Goal: Information Seeking & Learning: Learn about a topic

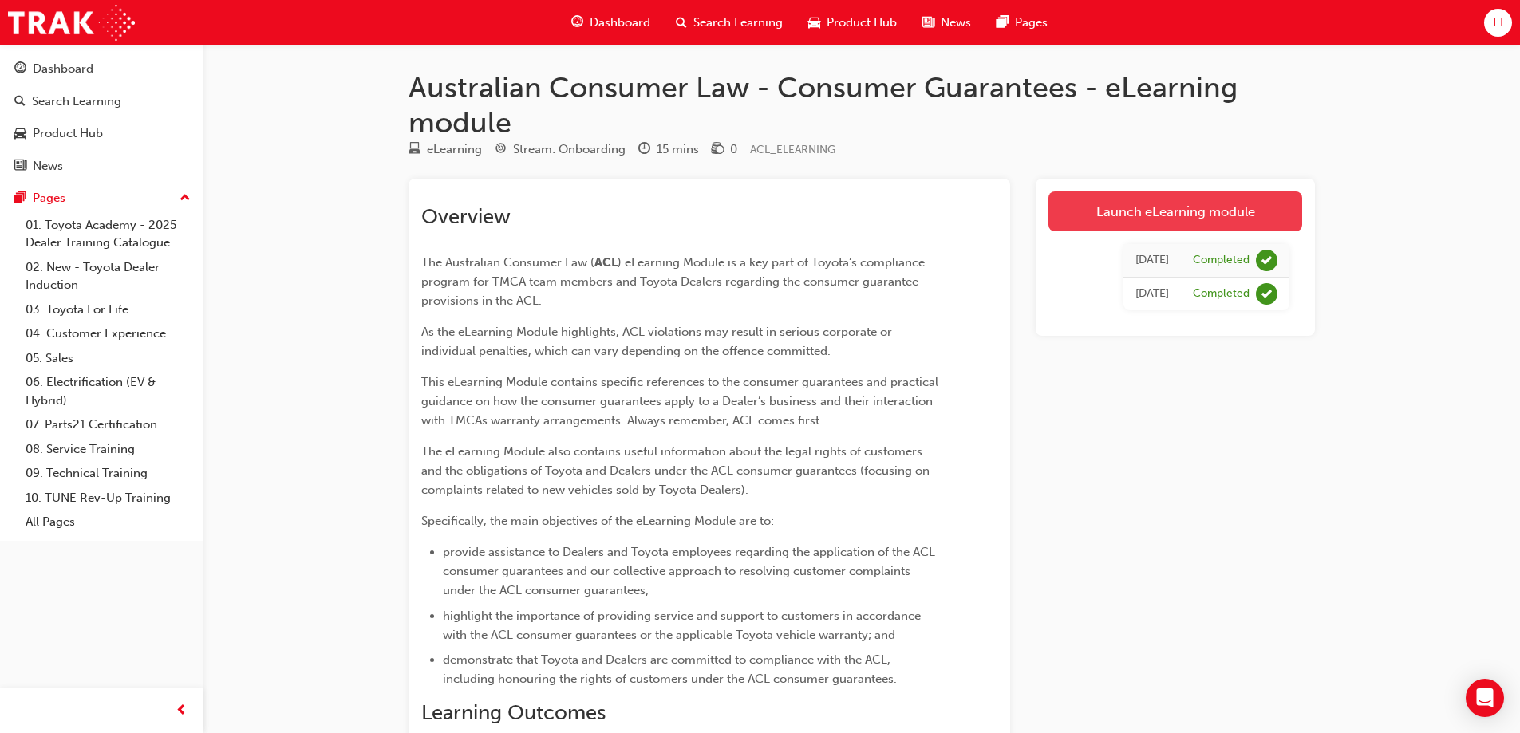
click at [1142, 218] on link "Launch eLearning module" at bounding box center [1175, 211] width 254 height 40
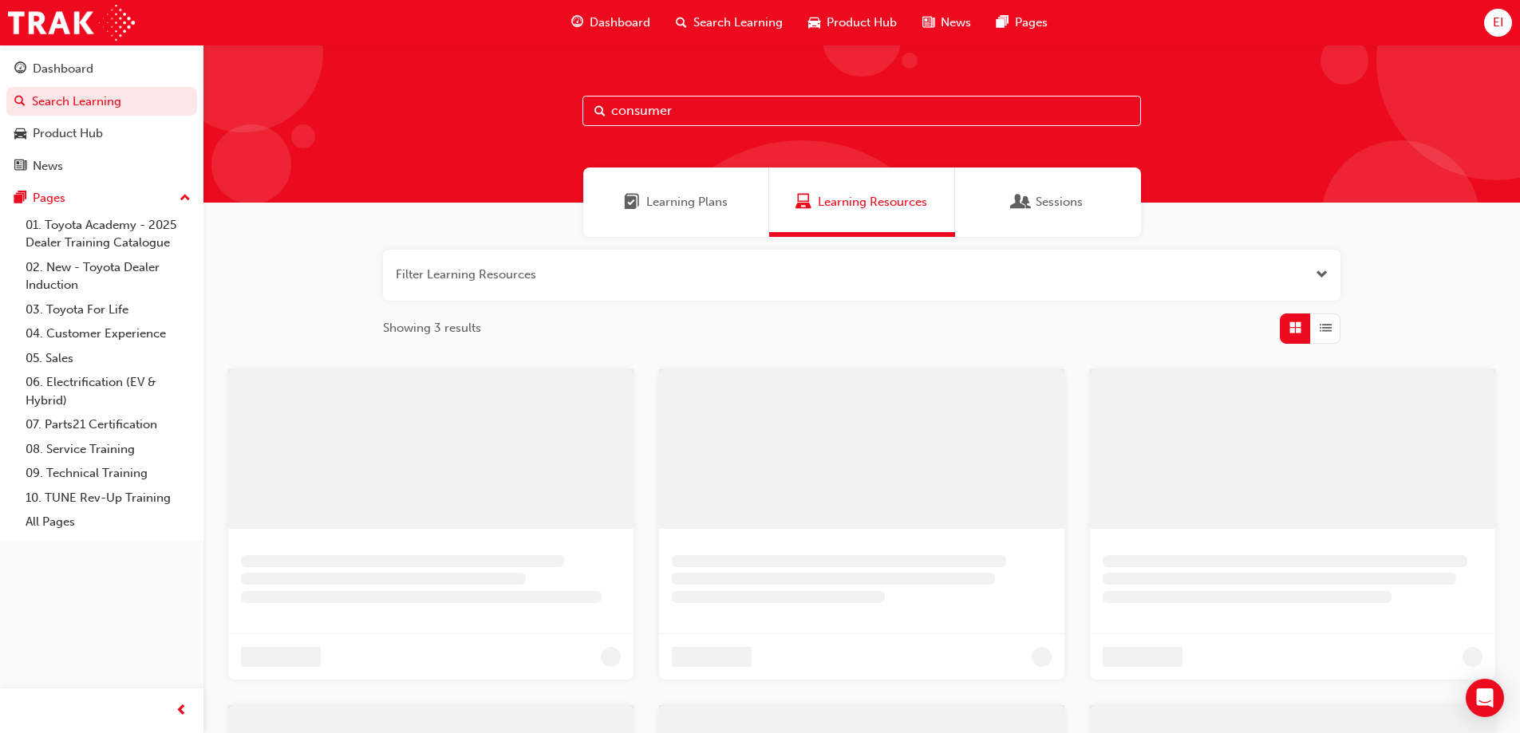
scroll to position [164, 0]
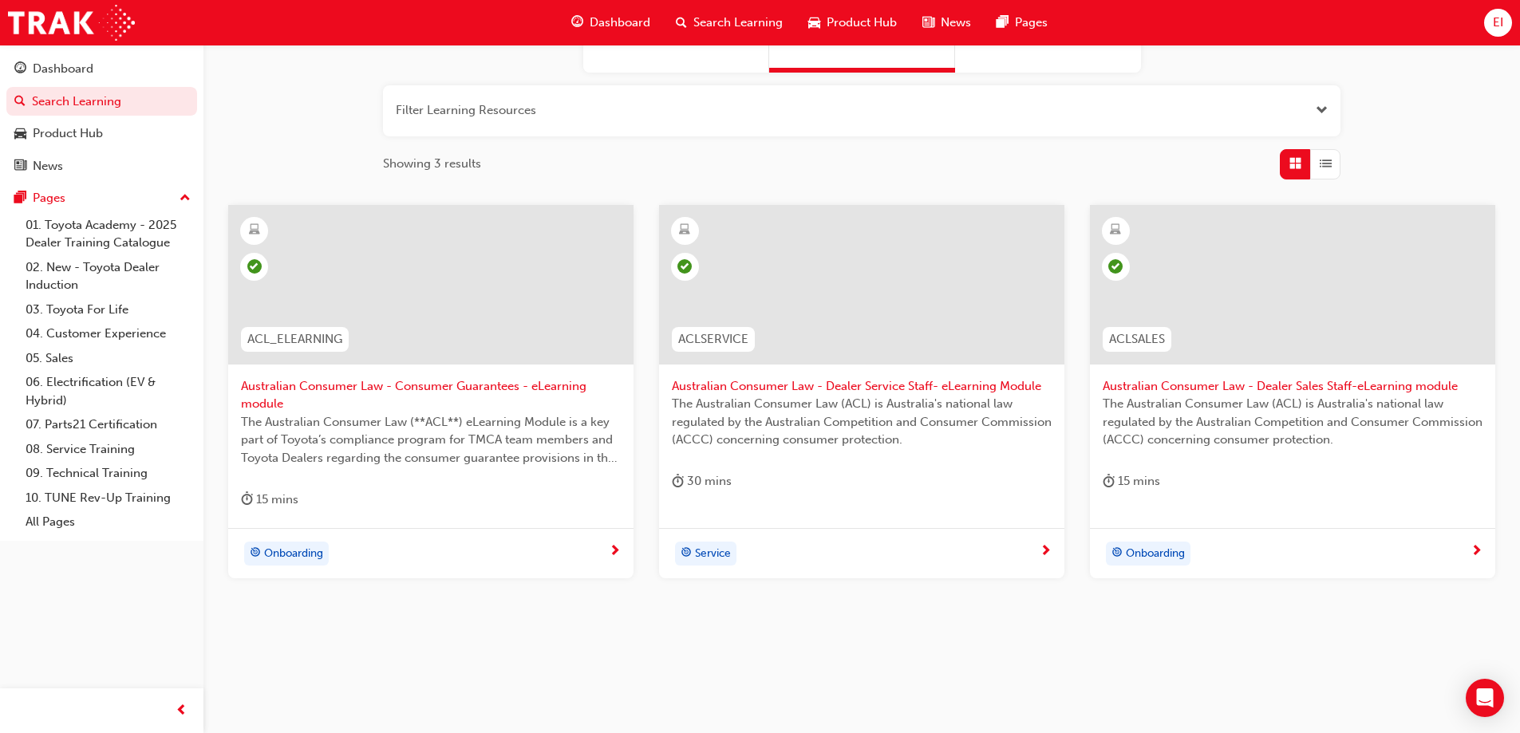
click at [279, 548] on span "Onboarding" at bounding box center [293, 554] width 59 height 18
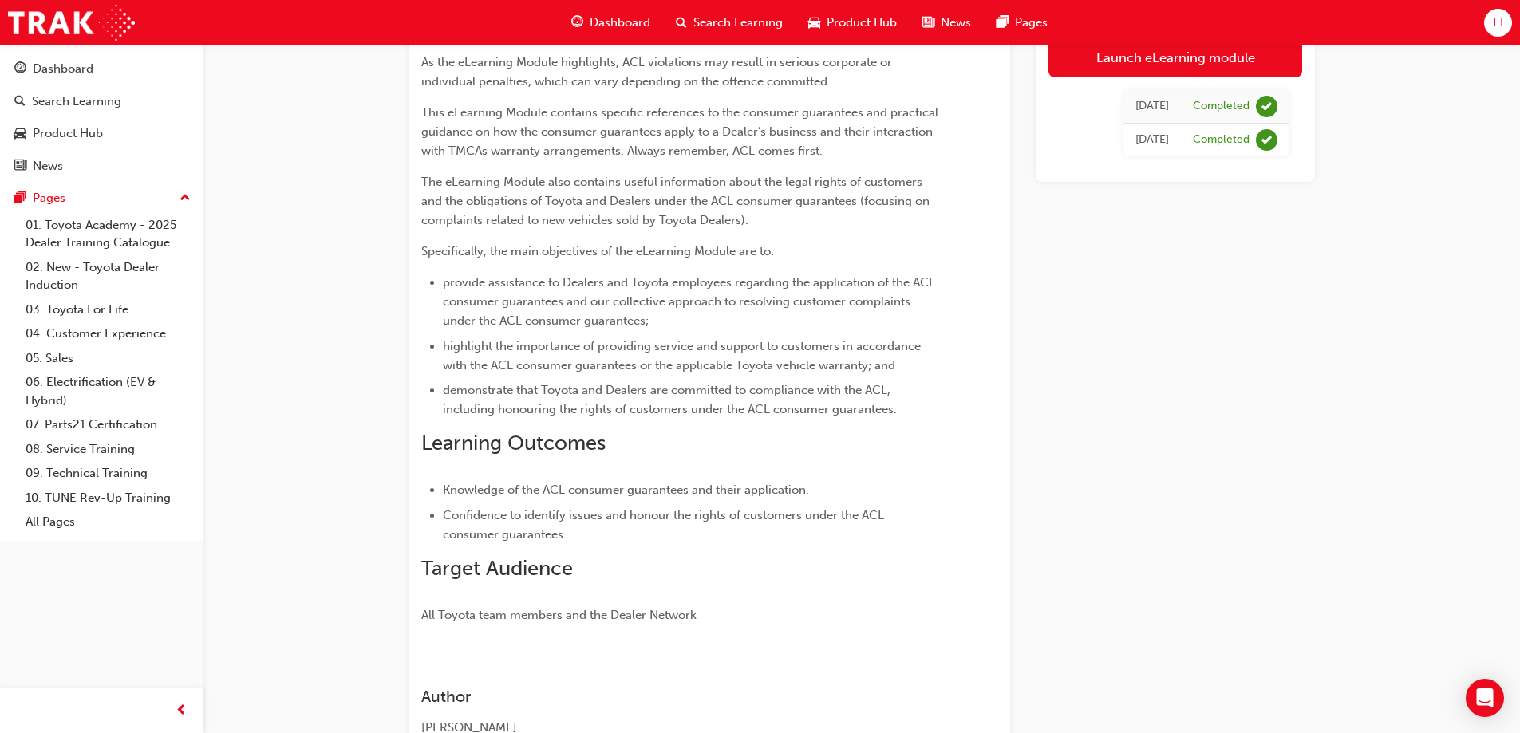
scroll to position [71, 0]
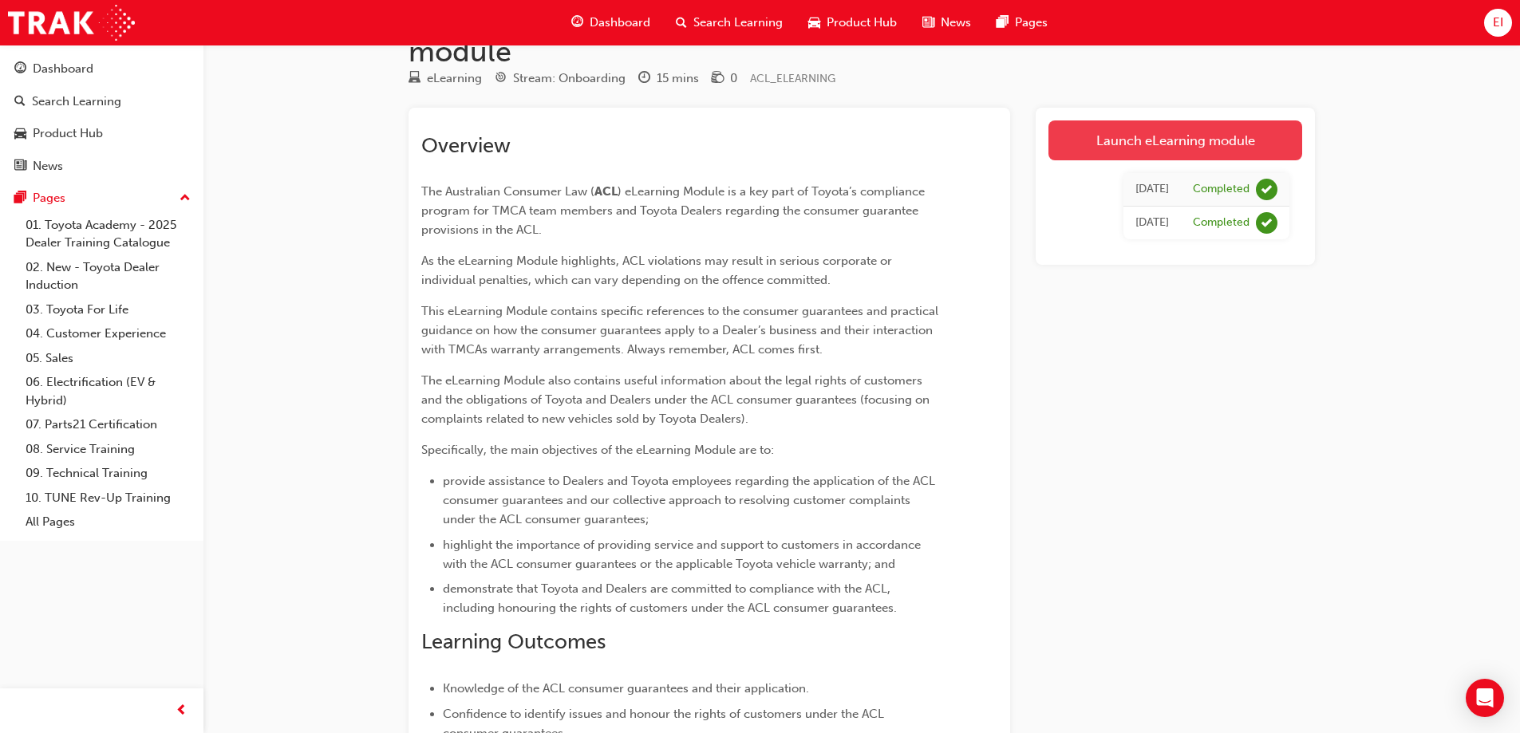
click at [1170, 143] on link "Launch eLearning module" at bounding box center [1175, 140] width 254 height 40
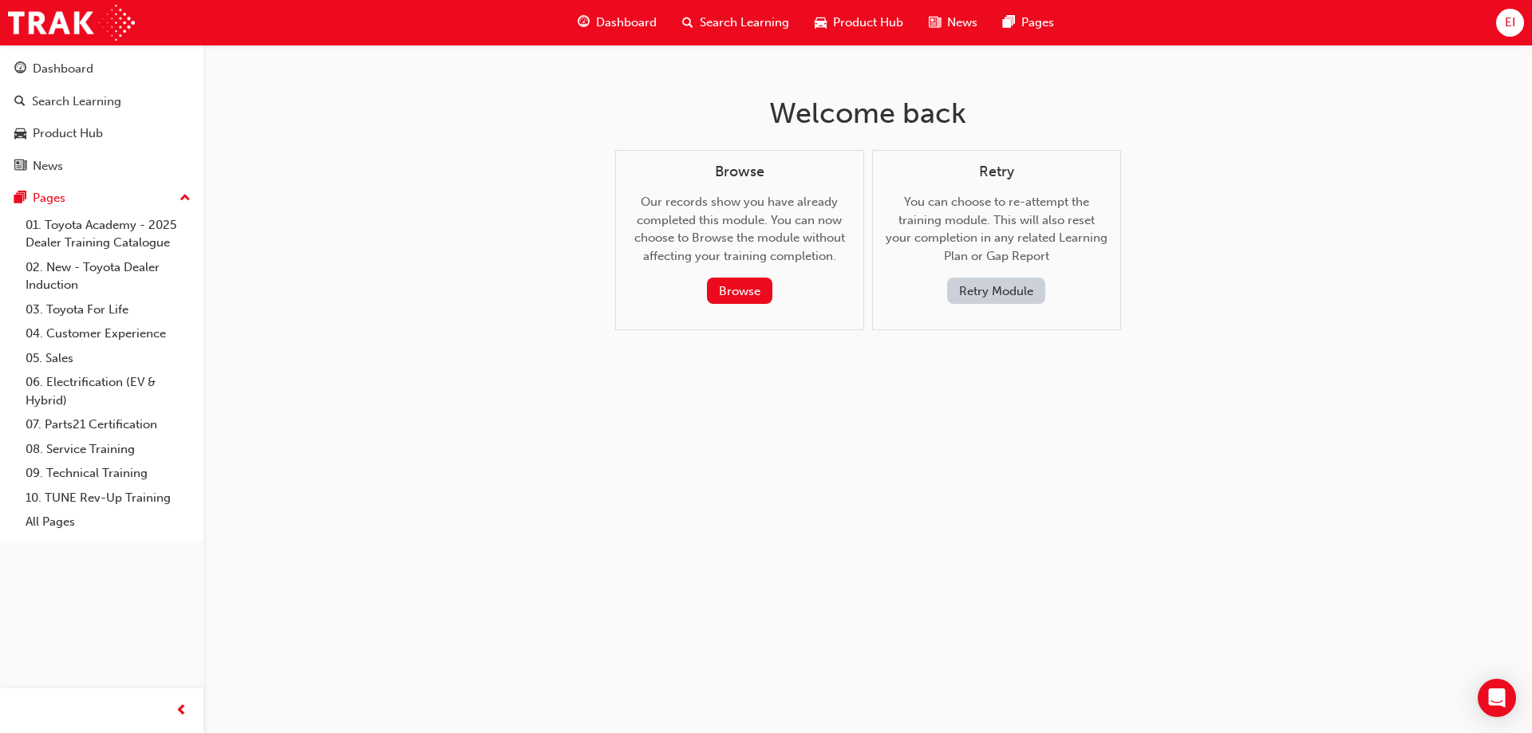
click at [989, 291] on button "Retry Module" at bounding box center [996, 291] width 98 height 26
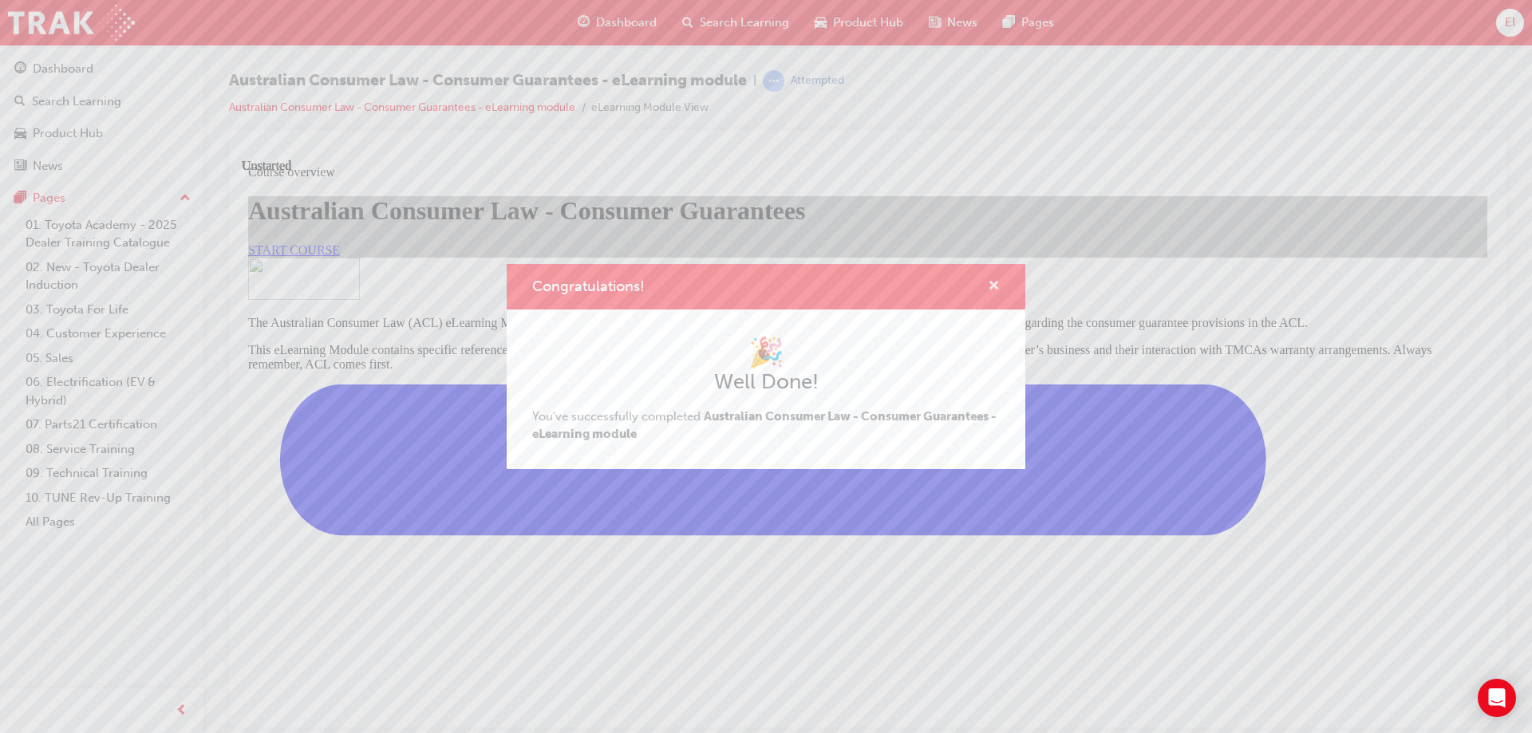
click at [995, 286] on span "cross-icon" at bounding box center [994, 287] width 12 height 14
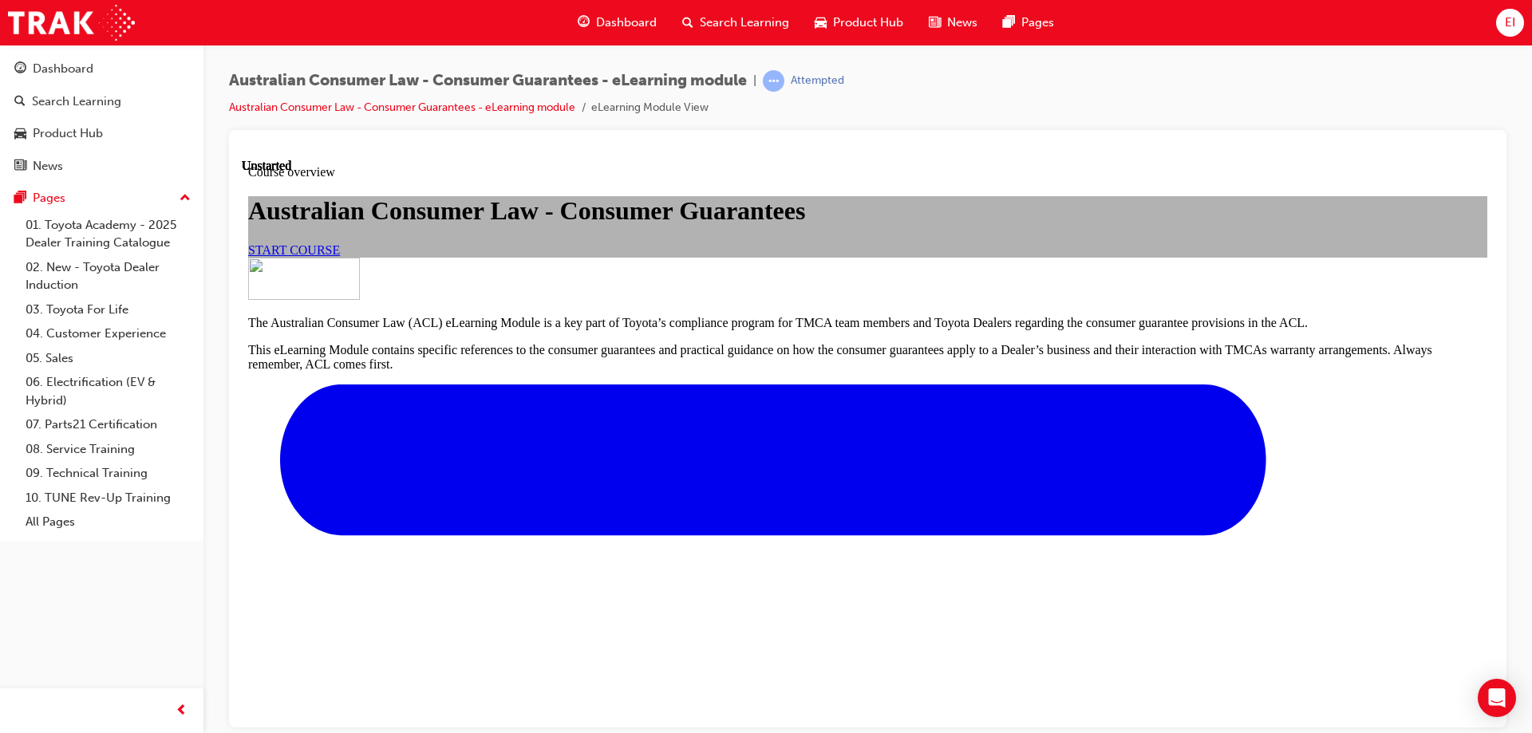
click at [340, 256] on span "START COURSE" at bounding box center [294, 250] width 92 height 14
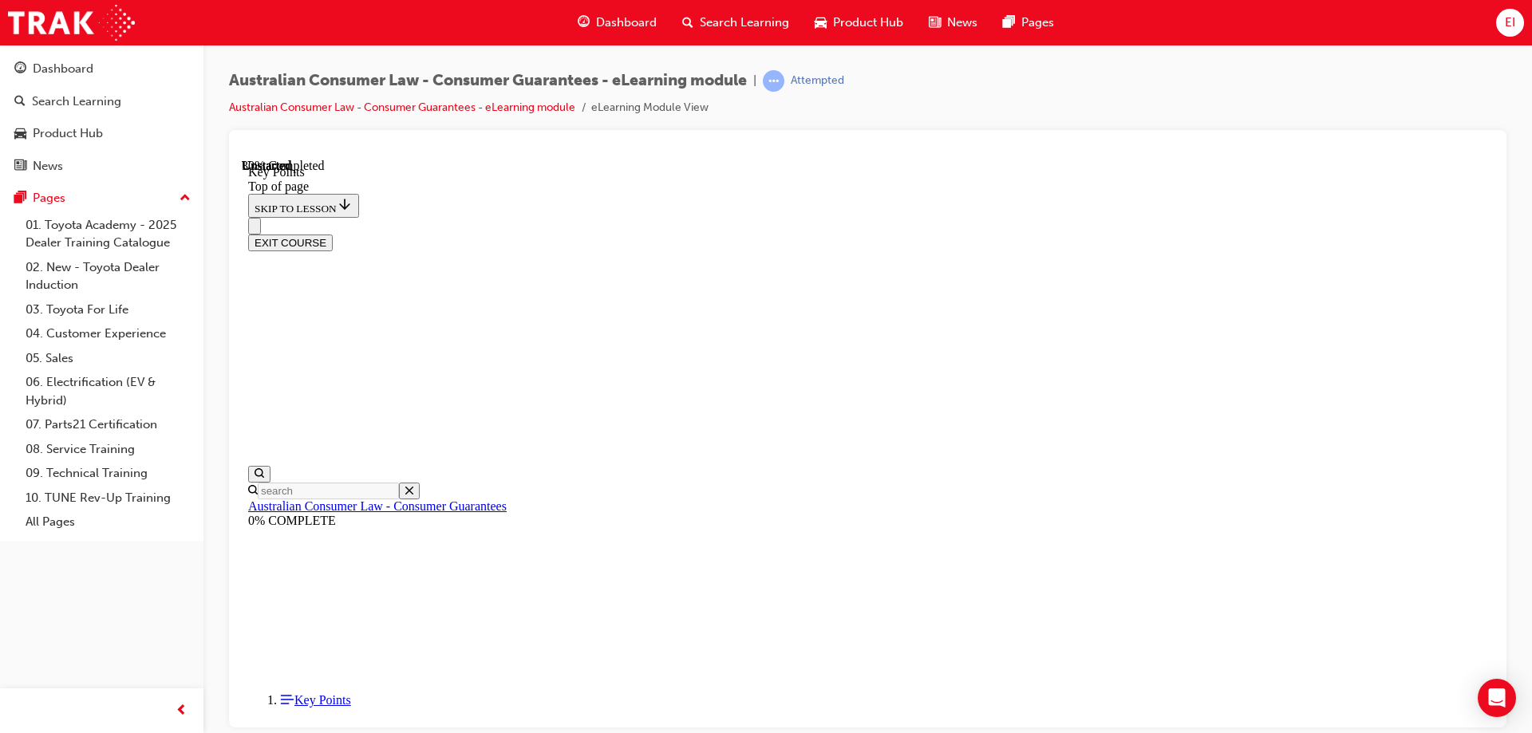
scroll to position [699, 0]
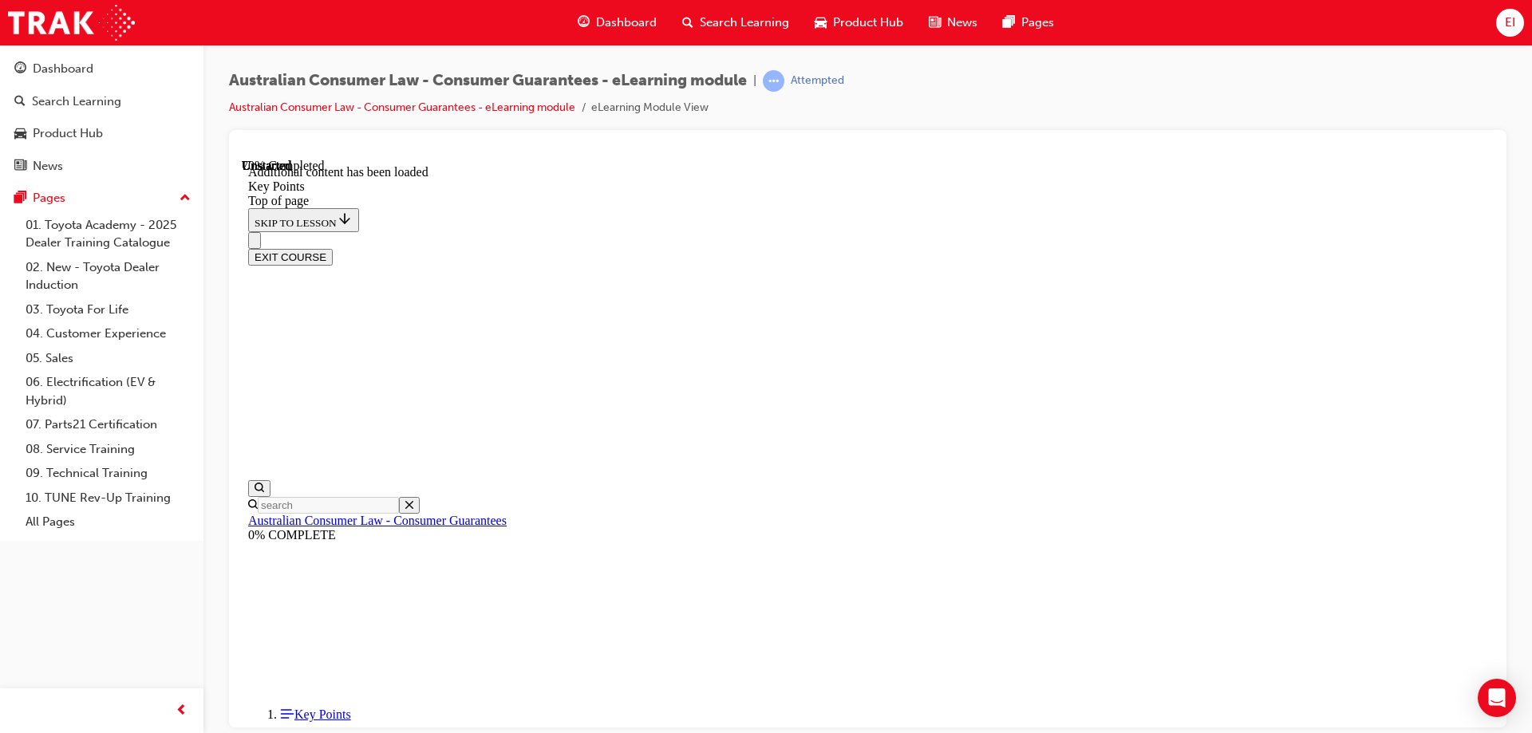
scroll to position [2080, 0]
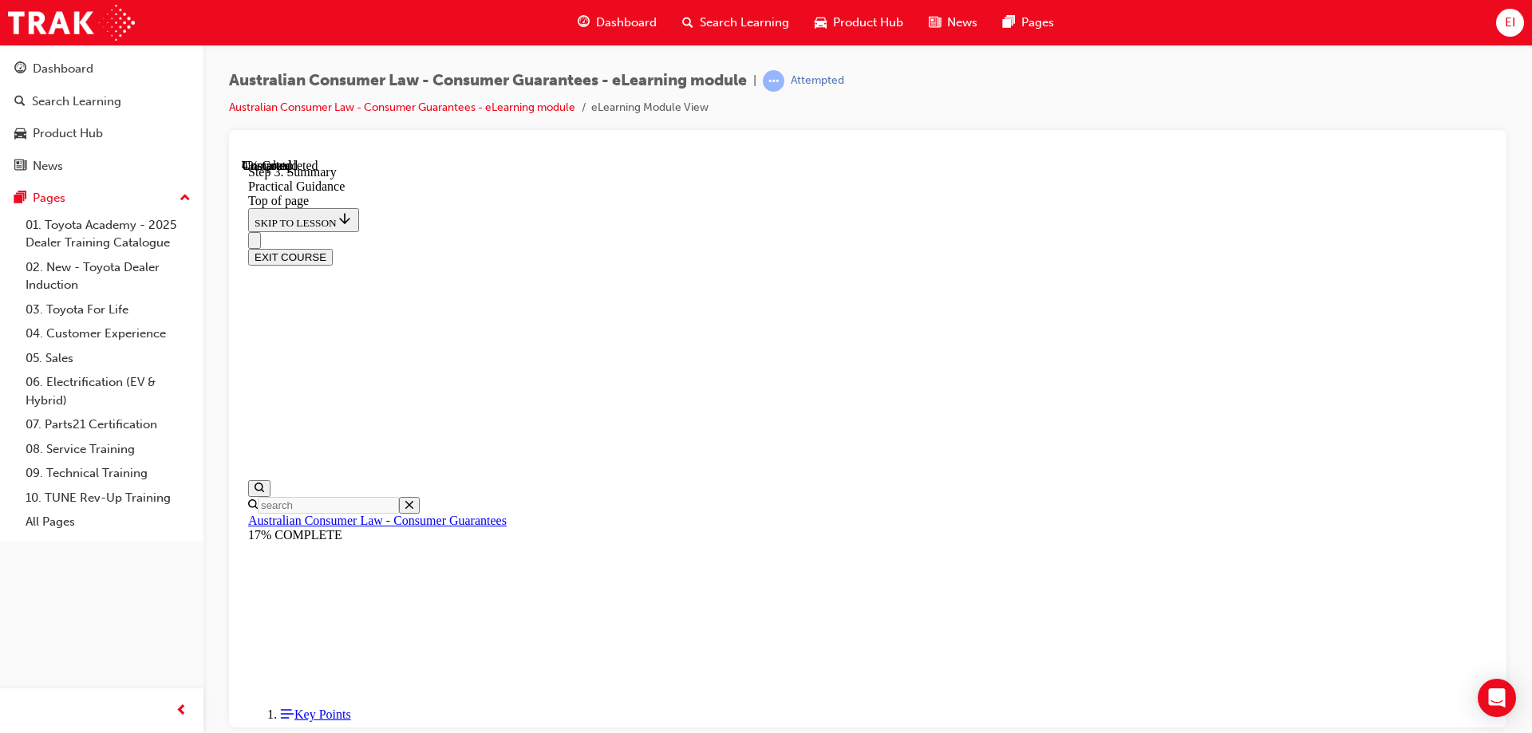
scroll to position [49, 0]
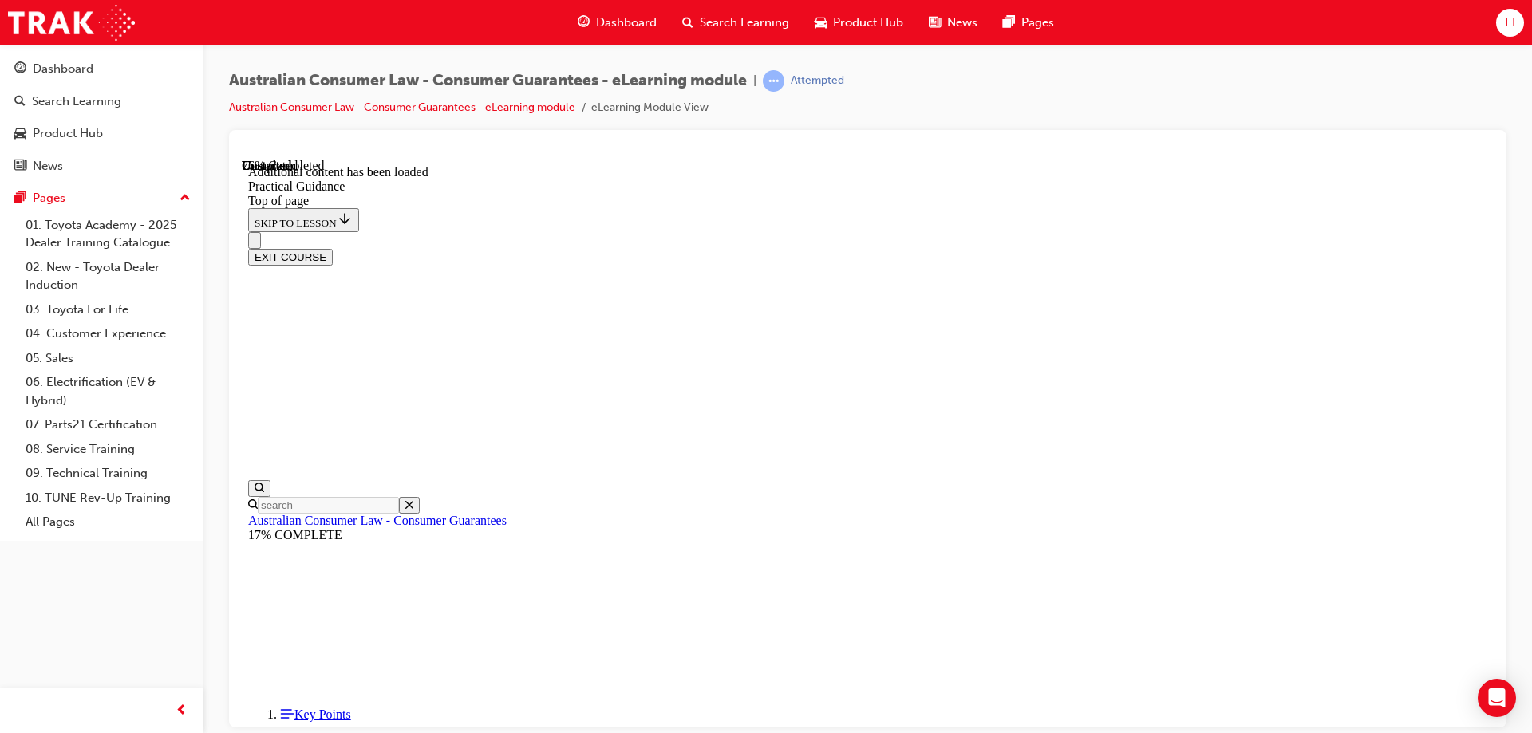
scroll to position [2881, 0]
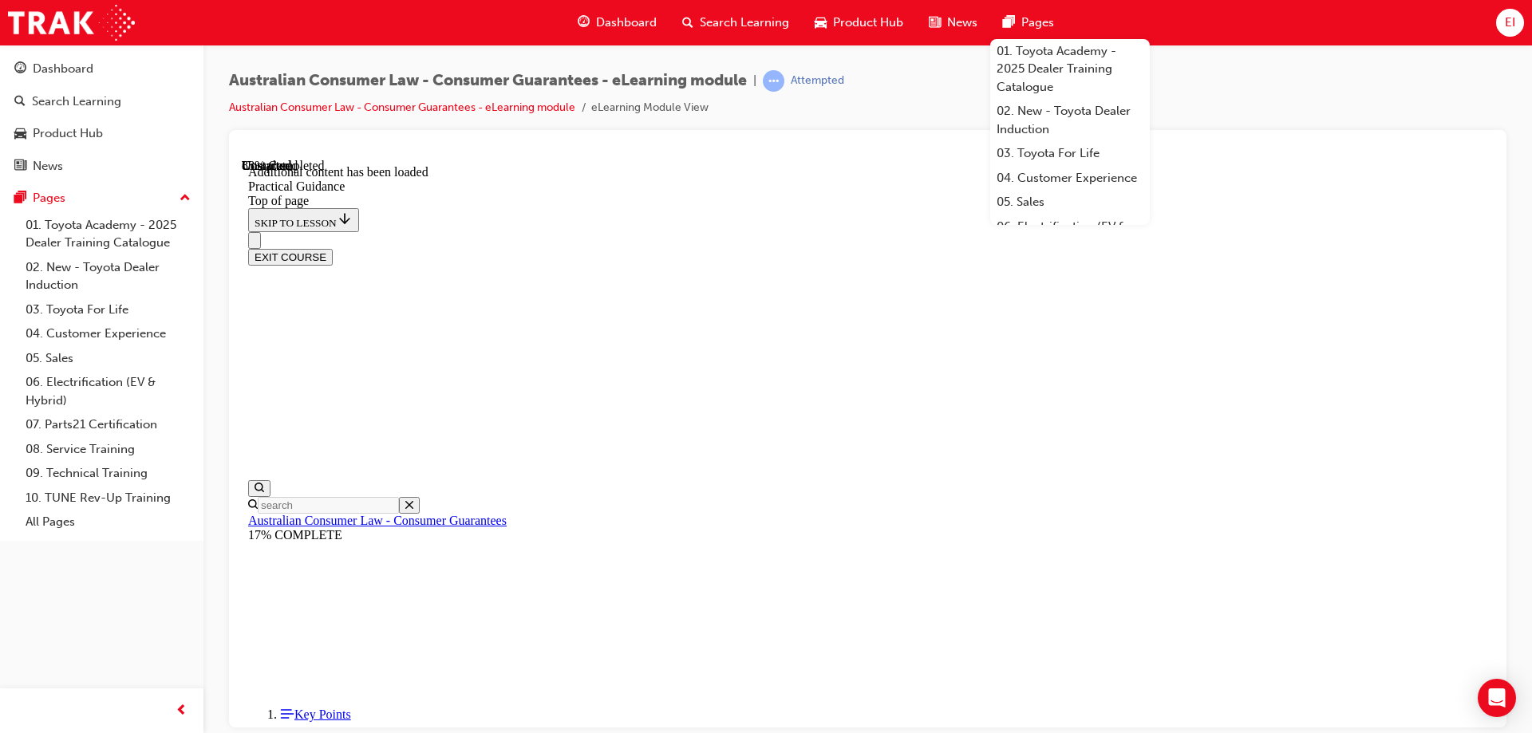
scroll to position [3956, 0]
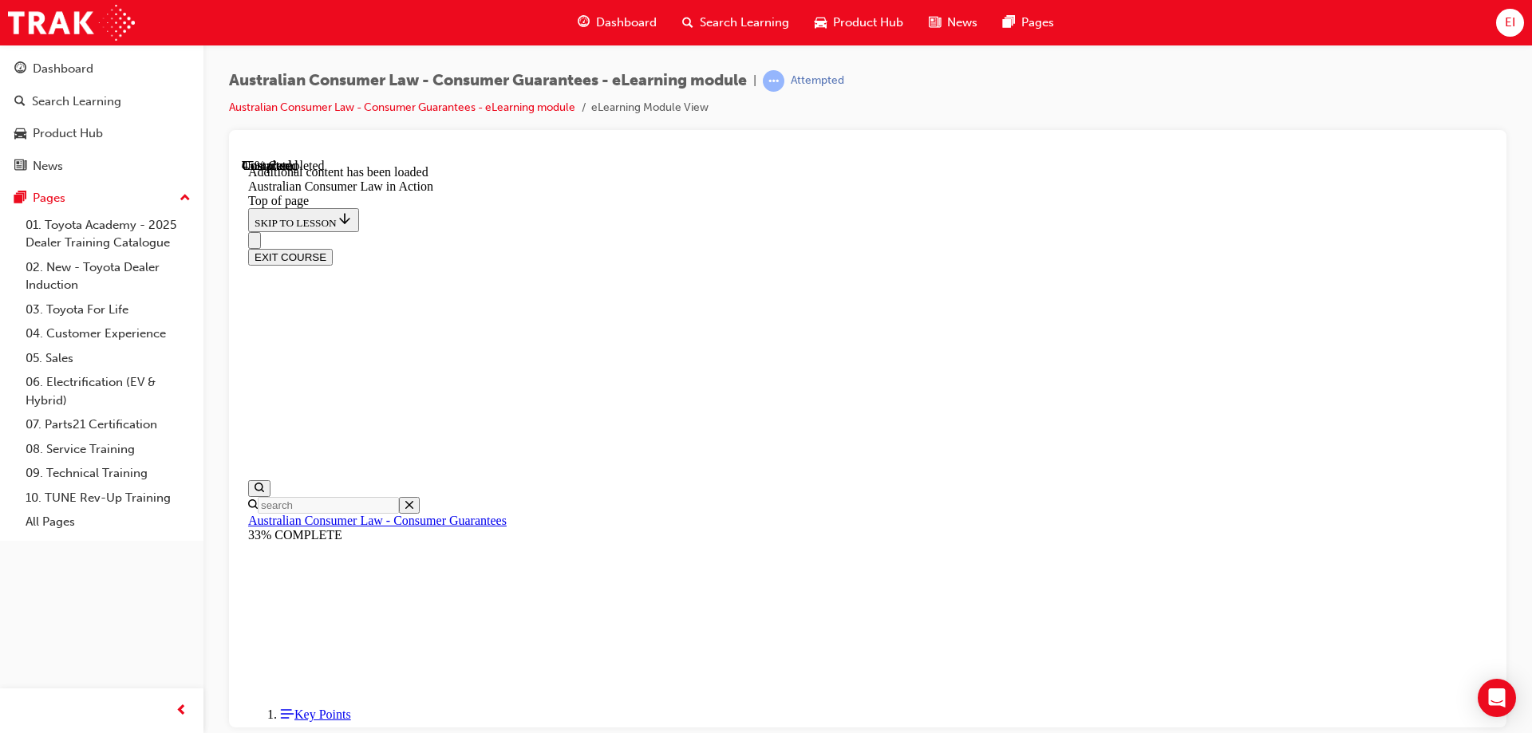
scroll to position [1510, 0]
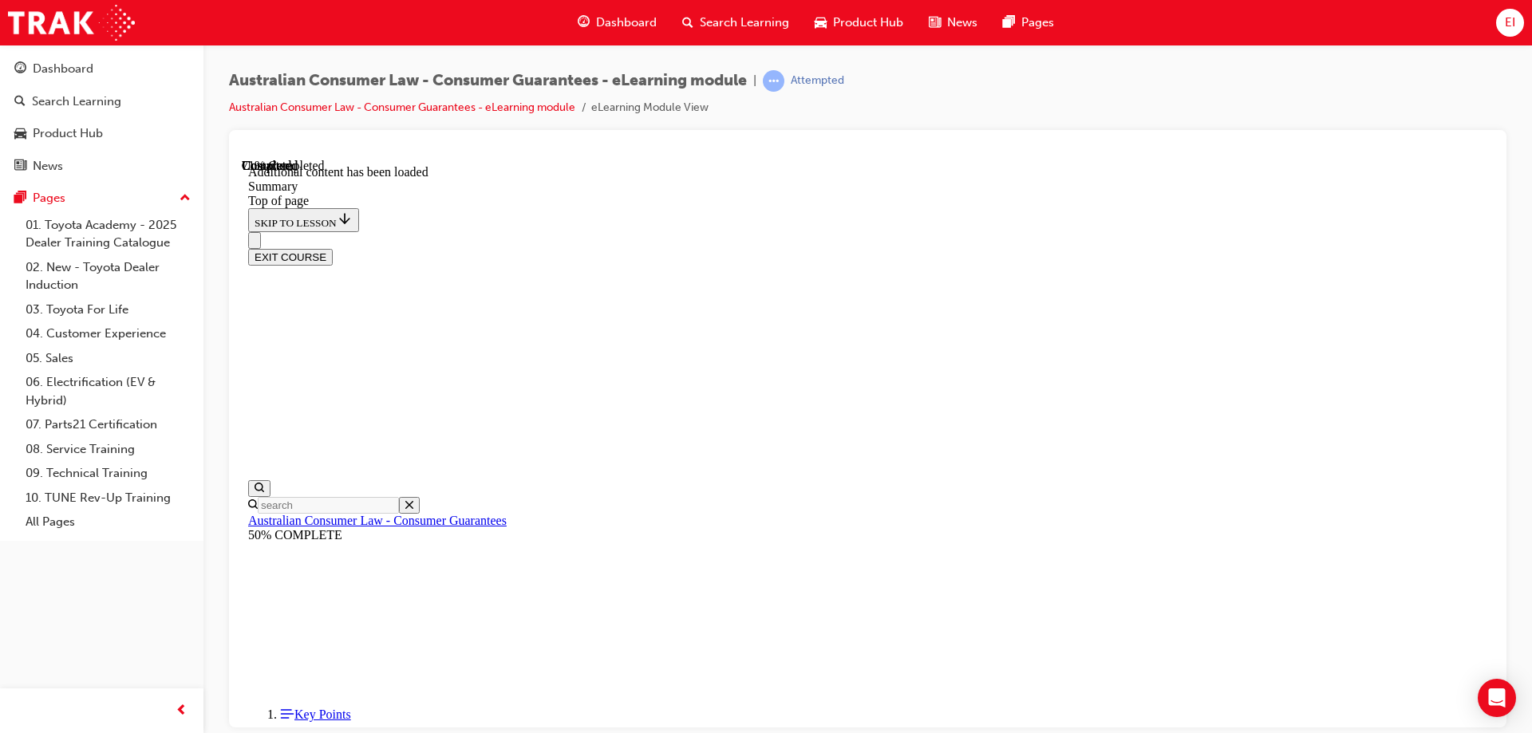
scroll to position [1073, 0]
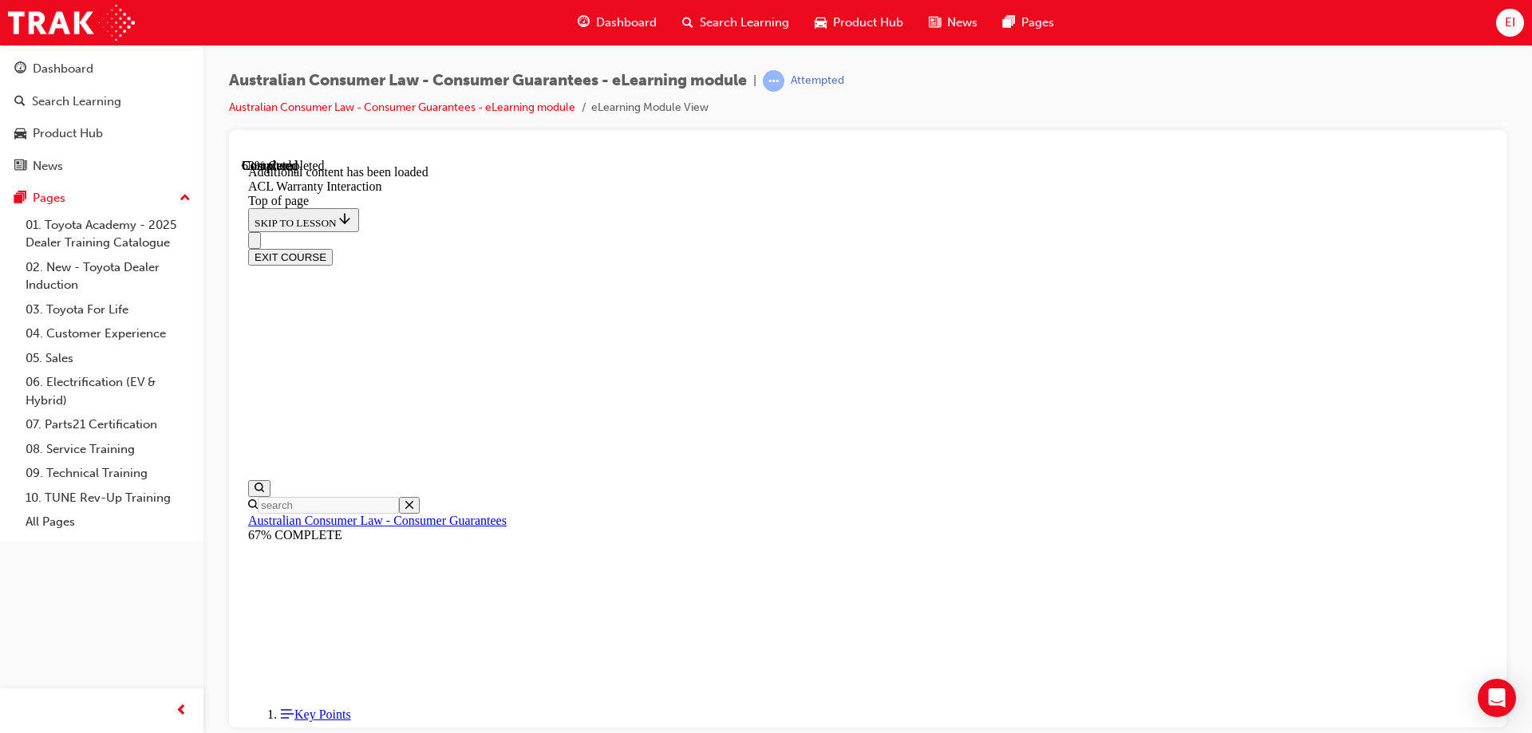
scroll to position [967, 0]
drag, startPoint x: 1129, startPoint y: 653, endPoint x: 1114, endPoint y: 686, distance: 36.1
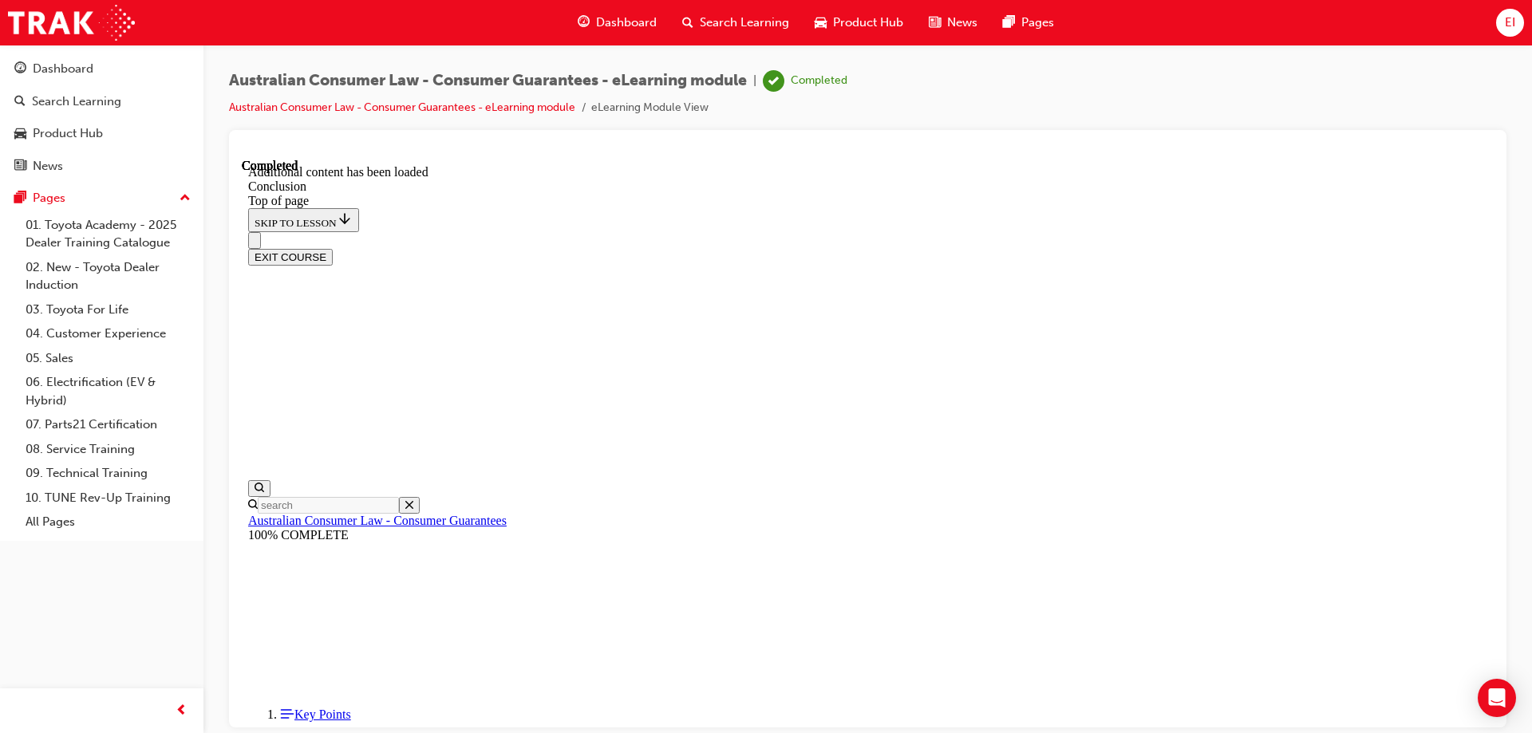
scroll to position [41, 0]
click at [1512, 26] on span "EI" at bounding box center [1510, 23] width 10 height 18
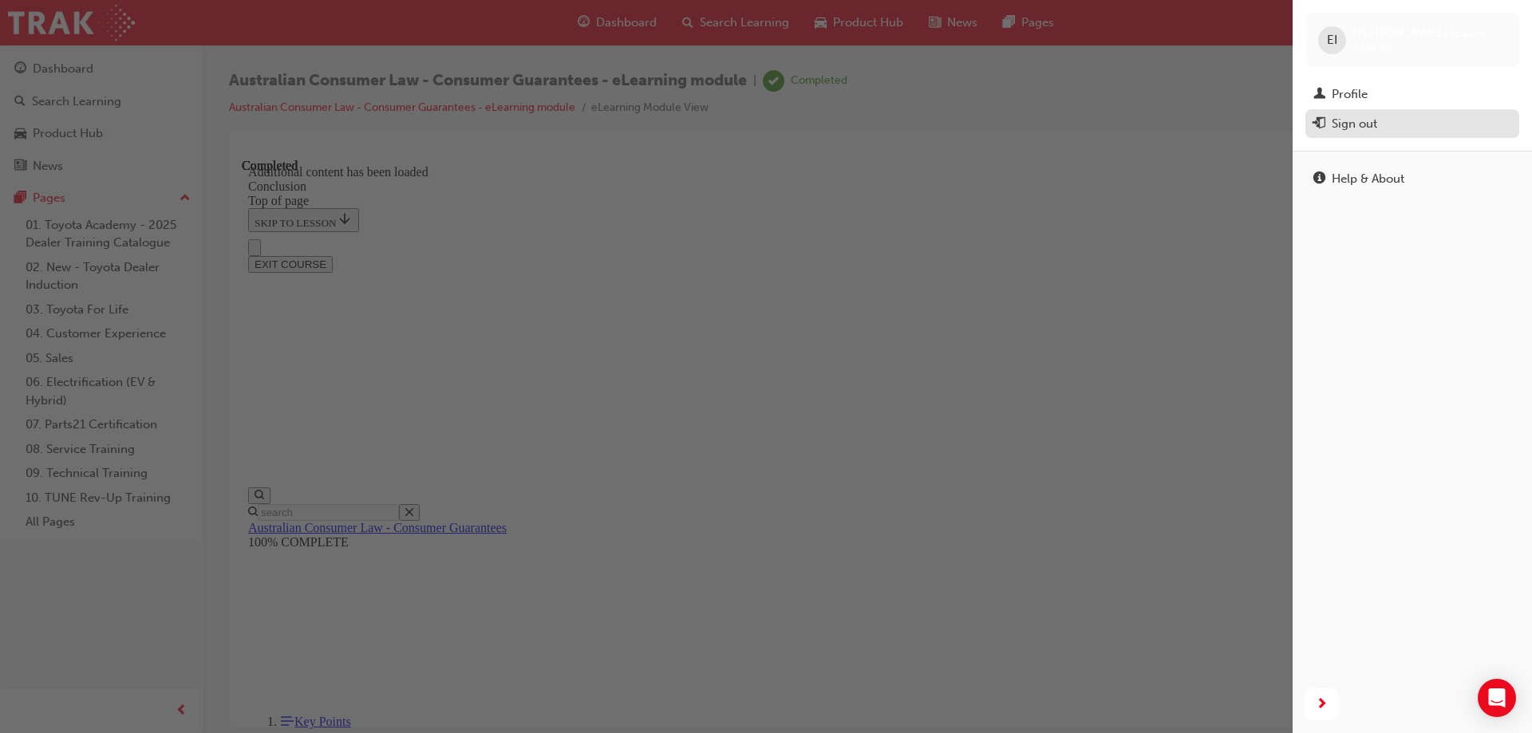
click at [1351, 127] on div "Sign out" at bounding box center [1354, 124] width 45 height 18
